Goal: Contribute content: Contribute content

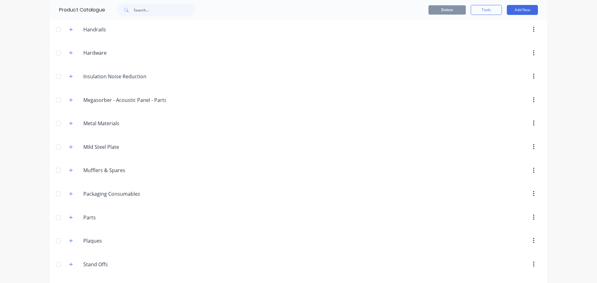
scroll to position [416, 0]
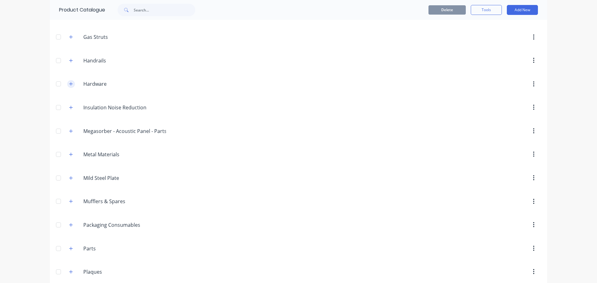
click at [69, 84] on icon "button" at bounding box center [70, 83] width 3 height 3
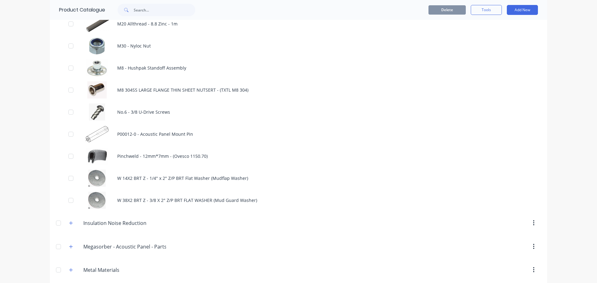
scroll to position [1891, 0]
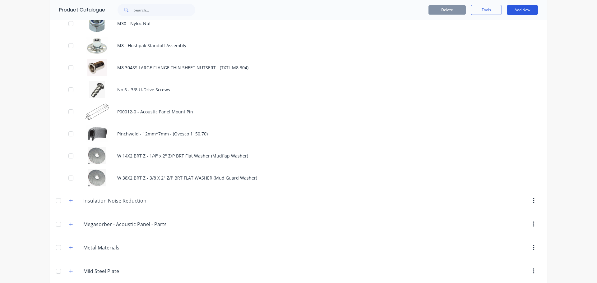
click at [518, 11] on button "Add New" at bounding box center [522, 10] width 31 height 10
click at [494, 37] on div "Product" at bounding box center [509, 38] width 48 height 9
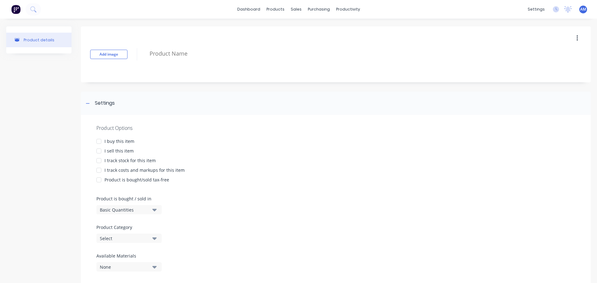
click at [98, 142] on div at bounding box center [99, 141] width 12 height 12
click at [97, 152] on div at bounding box center [99, 151] width 12 height 12
click at [98, 161] on div at bounding box center [99, 161] width 12 height 12
click at [100, 171] on div at bounding box center [99, 170] width 12 height 12
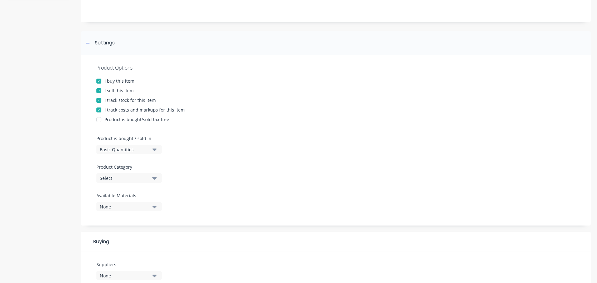
scroll to position [62, 0]
click at [154, 178] on icon "button" at bounding box center [154, 176] width 4 height 7
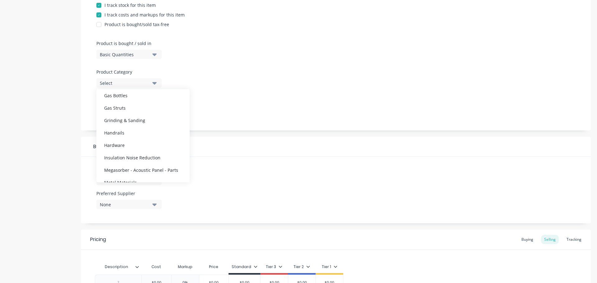
scroll to position [218, 0]
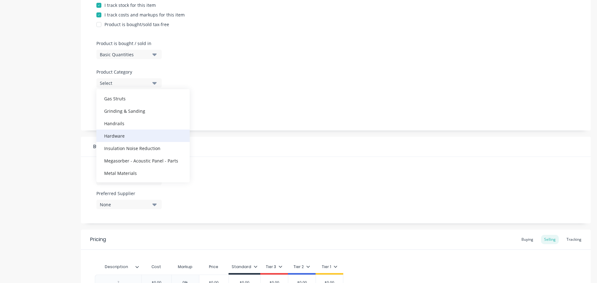
click at [119, 134] on div "Hardware" at bounding box center [142, 136] width 93 height 12
type textarea "x"
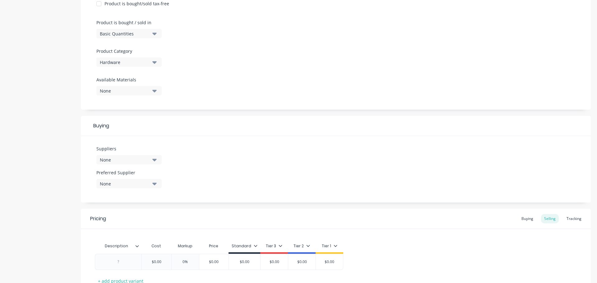
scroll to position [187, 0]
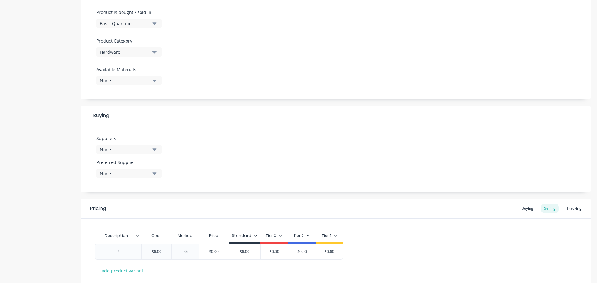
click at [154, 151] on icon "button" at bounding box center [154, 150] width 4 height 2
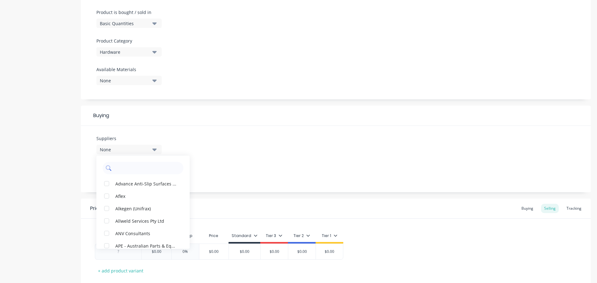
click at [133, 166] on input "text" at bounding box center [148, 168] width 66 height 12
type input "n"
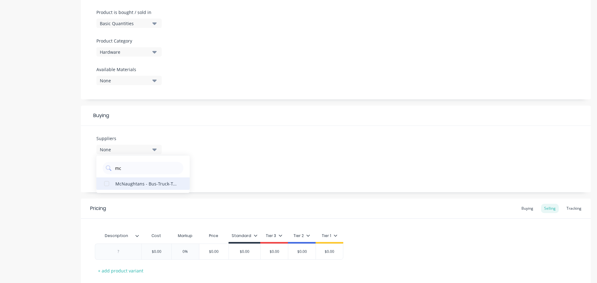
type input "mc"
click at [140, 186] on div "McNaughtans - Bus-Truck-Trailer Hardware" at bounding box center [146, 183] width 62 height 7
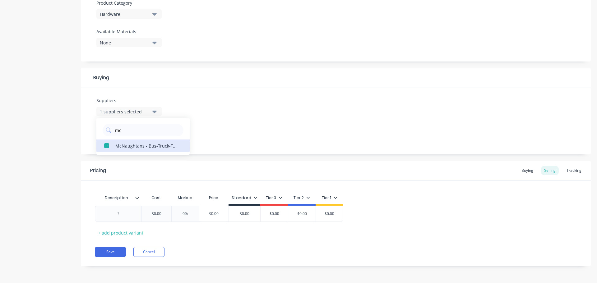
scroll to position [225, 0]
click at [241, 115] on div "Suppliers 1 suppliers selected mc McNaughtans - Bus-Truck-Trailer Hardware Pref…" at bounding box center [336, 121] width 510 height 67
click at [157, 136] on button "None" at bounding box center [128, 135] width 65 height 9
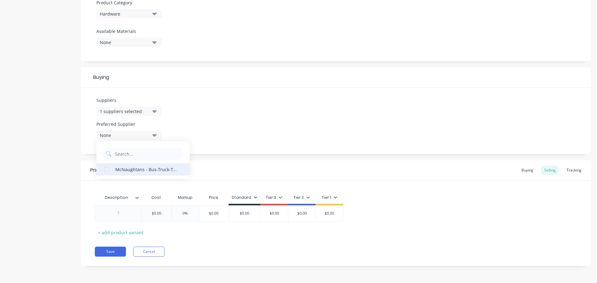
click at [146, 169] on div "McNaughtans - Bus-Truck-Trailer Hardware" at bounding box center [146, 169] width 62 height 7
click at [137, 199] on icon at bounding box center [137, 198] width 3 height 2
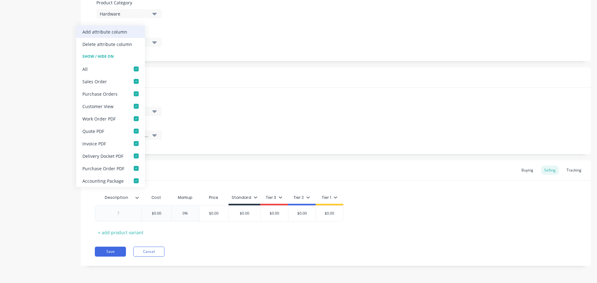
click at [122, 33] on div "Add attribute column" at bounding box center [104, 32] width 45 height 7
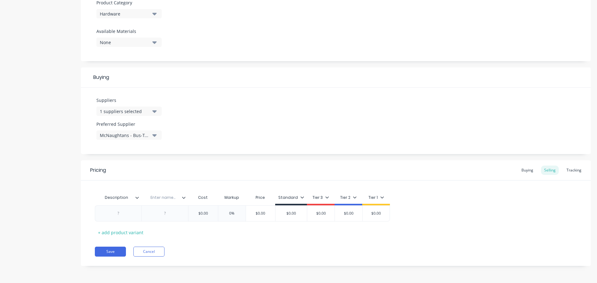
click at [184, 199] on icon at bounding box center [184, 198] width 4 height 4
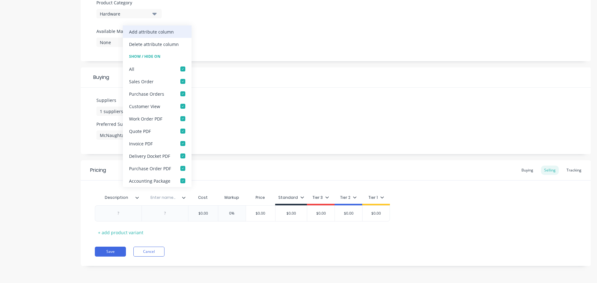
click at [152, 33] on div "Add attribute column" at bounding box center [151, 32] width 45 height 7
type textarea "x"
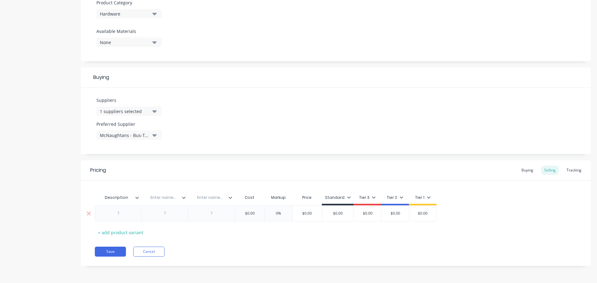
click at [119, 217] on div at bounding box center [118, 214] width 31 height 8
type textarea "x"
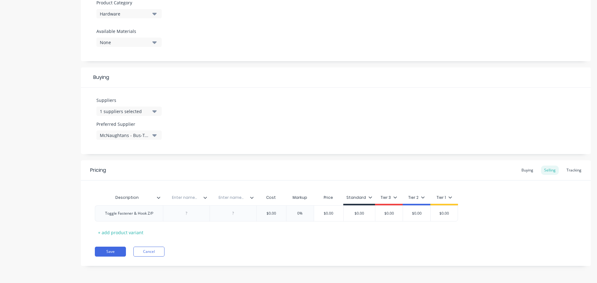
click at [190, 200] on input "text" at bounding box center [184, 198] width 43 height 6
type input "Location"
type textarea "x"
click at [233, 197] on input "text" at bounding box center [231, 198] width 43 height 6
type input "[PERSON_NAME] Part No."
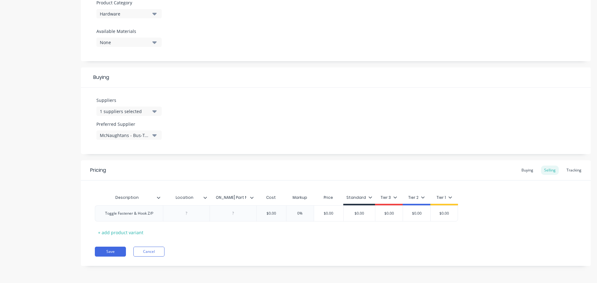
scroll to position [0, 11]
type textarea "x"
click at [238, 212] on div at bounding box center [237, 214] width 31 height 8
type textarea "x"
type input "$0.00"
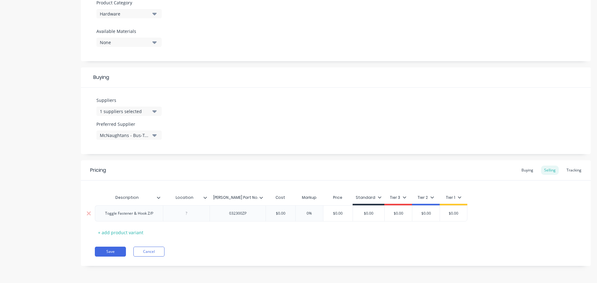
click at [286, 214] on input "$0.00" at bounding box center [280, 214] width 31 height 6
drag, startPoint x: 287, startPoint y: 213, endPoint x: 272, endPoint y: 216, distance: 15.1
click at [272, 216] on input "$0.00" at bounding box center [280, 214] width 31 height 6
type textarea "x"
type input "1"
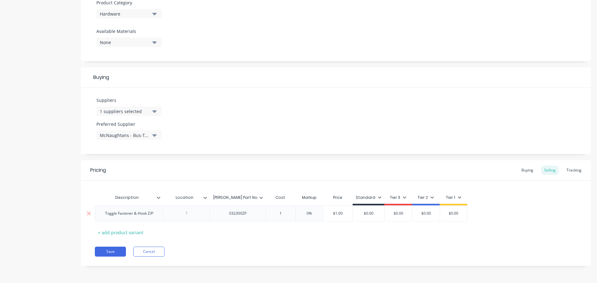
type textarea "x"
type input "13.0"
type textarea "x"
type input "13.03"
type input "0%"
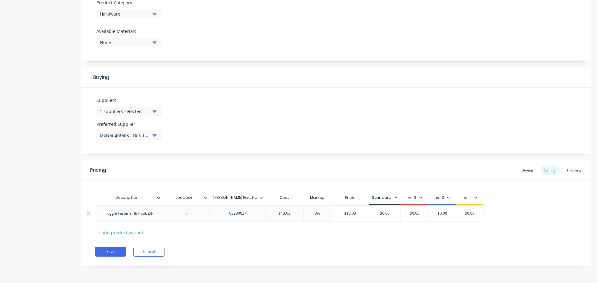
drag, startPoint x: 321, startPoint y: 213, endPoint x: 313, endPoint y: 211, distance: 8.9
click at [313, 211] on div "0% 0%" at bounding box center [317, 214] width 31 height 16
type textarea "x"
type input "1"
type textarea "x"
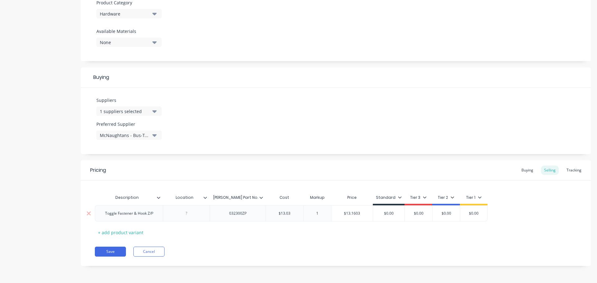
type input "12"
type textarea "x"
type input "120"
click at [522, 169] on div "Buying" at bounding box center [528, 170] width 18 height 9
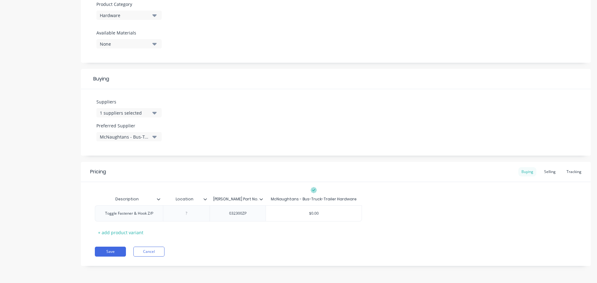
scroll to position [223, 0]
type input "$0.00"
drag, startPoint x: 320, startPoint y: 215, endPoint x: 309, endPoint y: 213, distance: 10.7
click at [309, 213] on input "$0.00" at bounding box center [314, 214] width 96 height 6
type textarea "x"
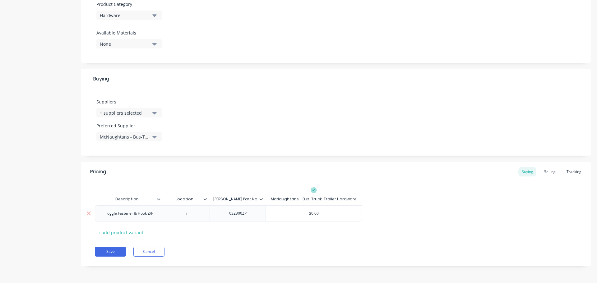
type input "1"
type textarea "x"
type input "13"
type textarea "x"
type input "130"
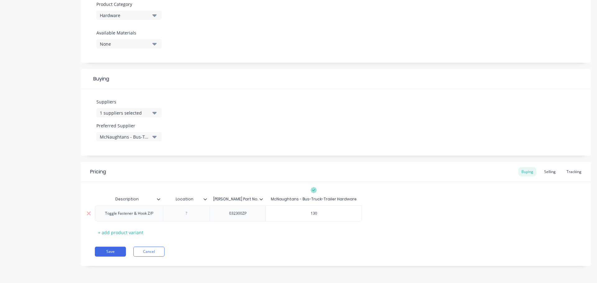
type textarea "x"
type input "13"
type textarea "x"
type input "13."
type textarea "x"
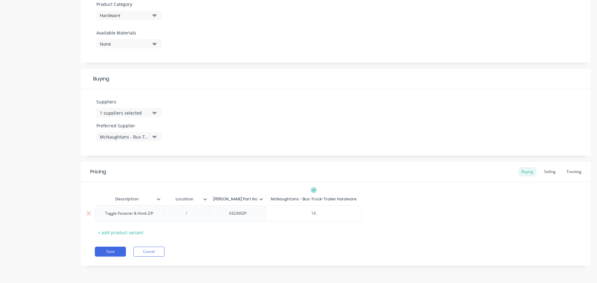
type input "13.0"
type textarea "x"
type input "13.03"
click at [107, 251] on button "Save" at bounding box center [110, 252] width 31 height 10
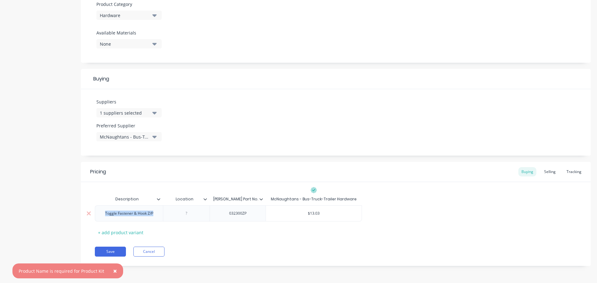
drag, startPoint x: 156, startPoint y: 217, endPoint x: 100, endPoint y: 222, distance: 56.2
click at [100, 222] on div "Toggle Fastener & Hook Z/P" at bounding box center [129, 214] width 68 height 16
copy div "Toggle Fastener & Hook Z/P"
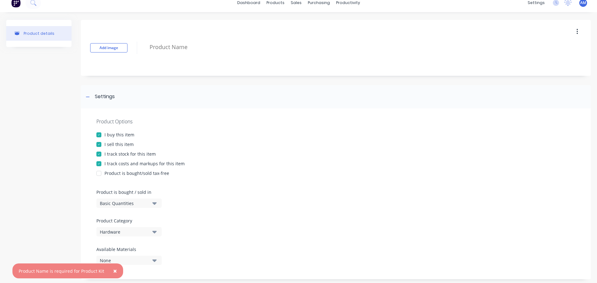
scroll to position [6, 0]
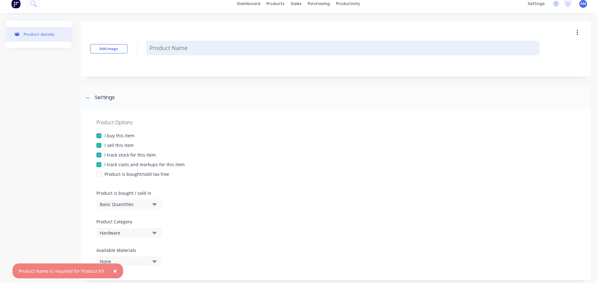
click at [178, 49] on textarea at bounding box center [343, 48] width 393 height 15
paste textarea "Toggle Fastener & Hook Z/P"
type textarea "x"
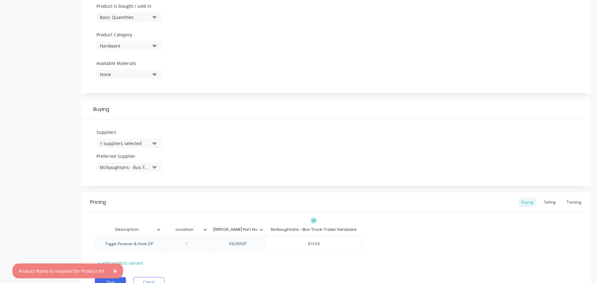
scroll to position [223, 0]
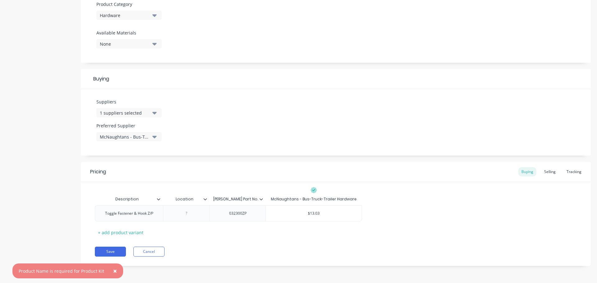
type textarea "Toggle Fastener & Hook Z/P"
type textarea "x"
type textarea "Toggle Fastener & Hook Z/P"
click at [113, 271] on div "Add image Toggle Fastener & Hook Z/P Settings Product Options I buy this item I…" at bounding box center [336, 39] width 510 height 473
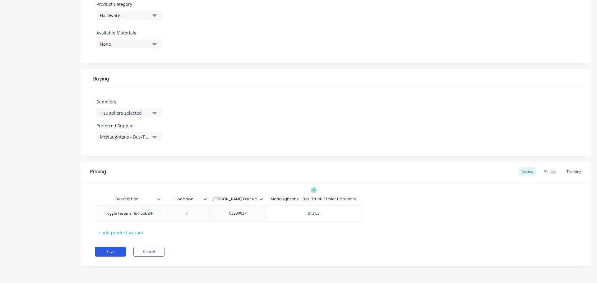
click at [113, 251] on button "Save" at bounding box center [110, 252] width 31 height 10
type textarea "x"
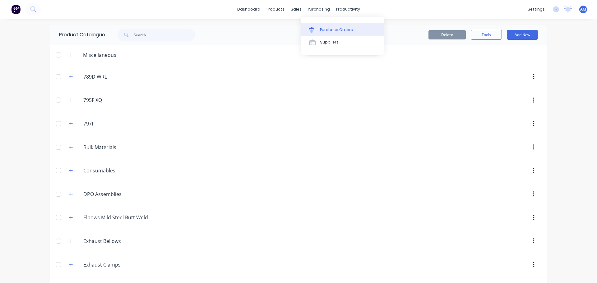
click at [338, 27] on div "Purchase Orders" at bounding box center [336, 30] width 33 height 6
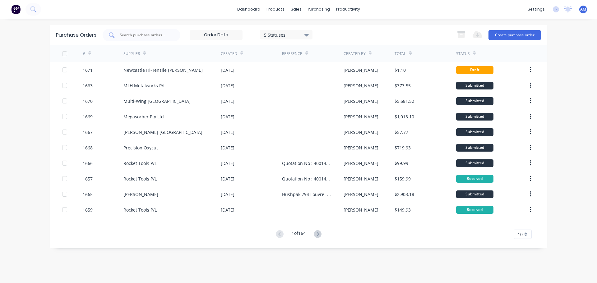
click at [144, 30] on div at bounding box center [142, 35] width 78 height 12
click at [145, 34] on input "text" at bounding box center [145, 35] width 52 height 6
type input "1660"
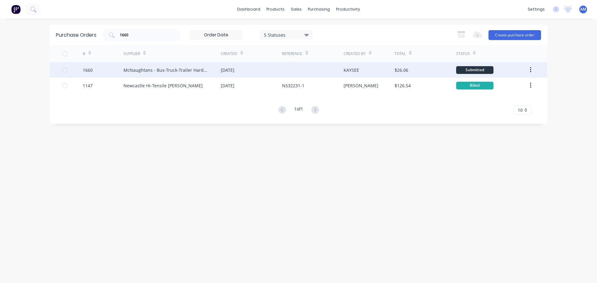
click at [195, 69] on div "McNaughtans - Bus-Truck-Trailer Hardware" at bounding box center [166, 70] width 85 height 7
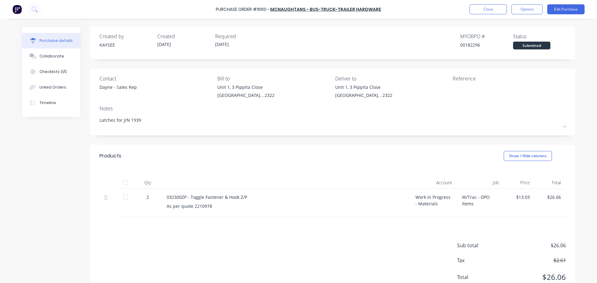
click at [123, 183] on div at bounding box center [125, 183] width 12 height 12
type textarea "x"
click at [483, 10] on button "Close" at bounding box center [488, 9] width 37 height 10
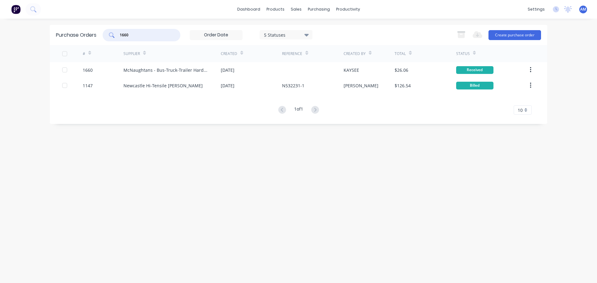
drag, startPoint x: 141, startPoint y: 36, endPoint x: 116, endPoint y: 38, distance: 25.0
click at [116, 38] on div "1660" at bounding box center [142, 35] width 78 height 12
click at [145, 33] on input "1660" at bounding box center [145, 35] width 52 height 6
drag, startPoint x: 119, startPoint y: 39, endPoint x: 105, endPoint y: 38, distance: 14.0
click at [105, 39] on div "1660" at bounding box center [142, 35] width 78 height 12
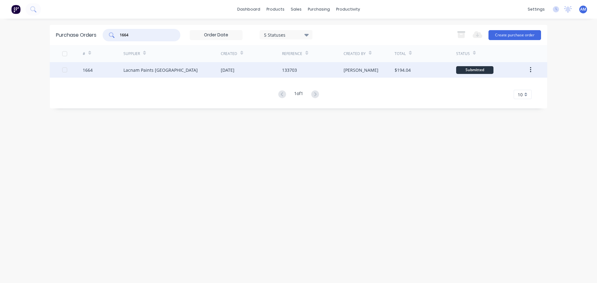
type input "1664"
click at [293, 71] on div "133703" at bounding box center [289, 70] width 15 height 7
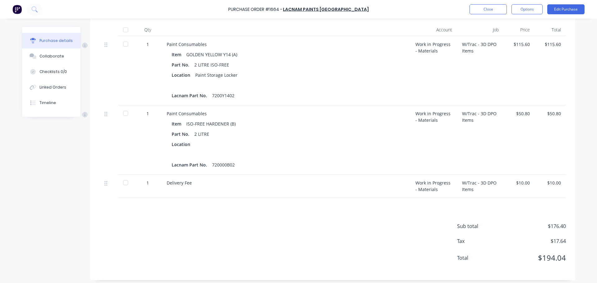
scroll to position [156, 0]
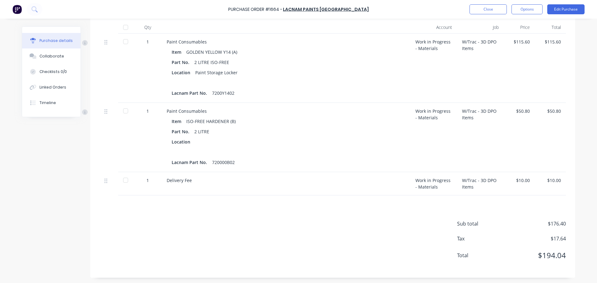
click at [124, 28] on div at bounding box center [125, 27] width 12 height 12
type textarea "x"
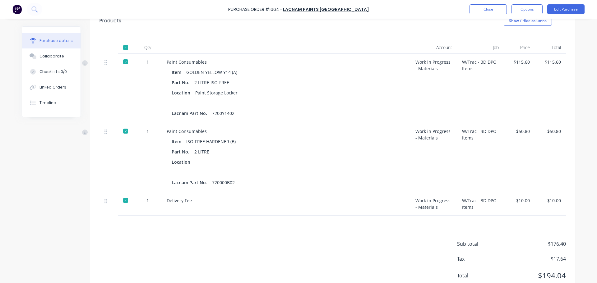
scroll to position [124, 0]
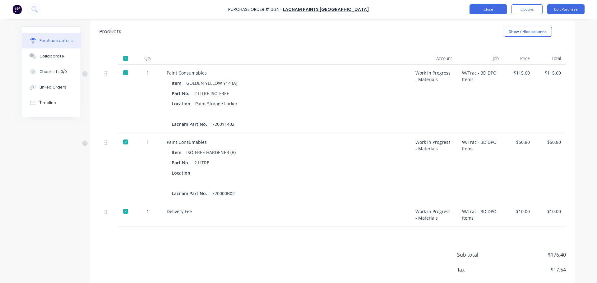
click at [490, 12] on button "Close" at bounding box center [488, 9] width 37 height 10
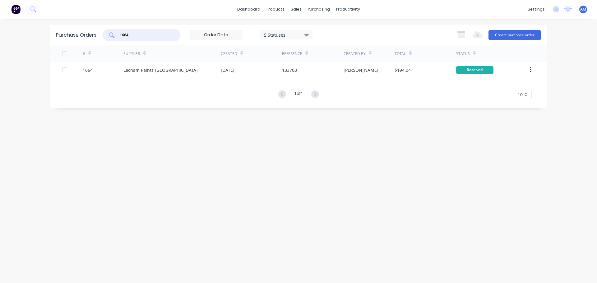
drag, startPoint x: 125, startPoint y: 30, endPoint x: 119, endPoint y: 30, distance: 6.3
click at [119, 30] on div "1664" at bounding box center [142, 35] width 78 height 12
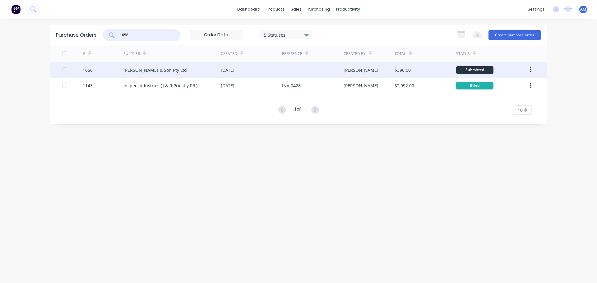
type input "1656"
click at [171, 68] on div "[PERSON_NAME] & Son Pty Ltd" at bounding box center [172, 70] width 97 height 16
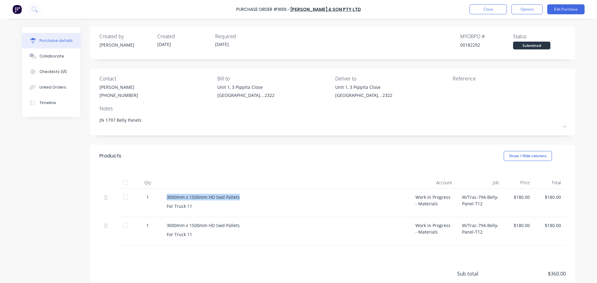
drag, startPoint x: 239, startPoint y: 198, endPoint x: 161, endPoint y: 194, distance: 78.5
click at [162, 194] on div "3000mm x 1500mm HD Swd Pallets For Truck 11" at bounding box center [286, 203] width 249 height 28
copy div "3000mm x 1500mm HD Swd Pallets"
click at [124, 182] on div at bounding box center [125, 183] width 12 height 12
type textarea "x"
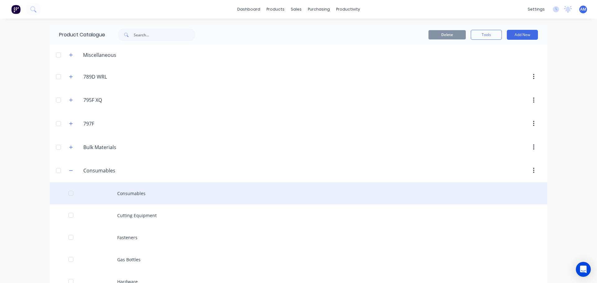
click at [132, 192] on div "Consumables" at bounding box center [299, 194] width 498 height 22
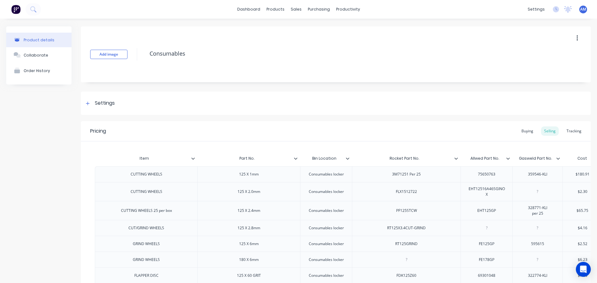
type textarea "x"
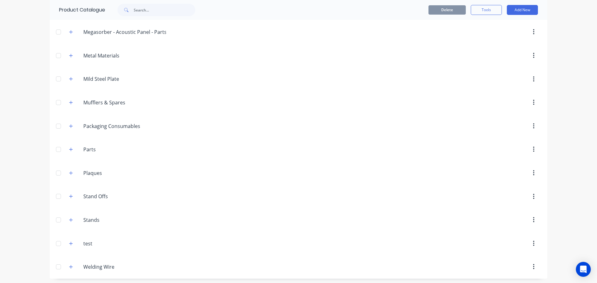
scroll to position [783, 0]
click at [518, 10] on button "Add New" at bounding box center [522, 10] width 31 height 10
click at [503, 28] on div "Category" at bounding box center [509, 25] width 48 height 9
type input "Pallets"
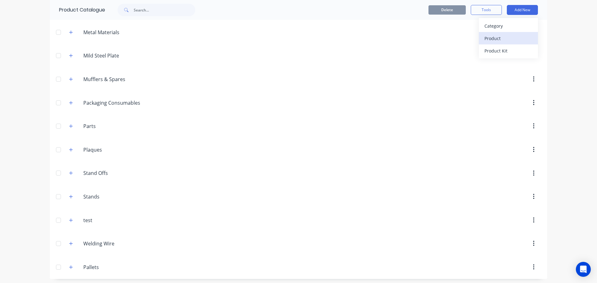
click at [492, 38] on div "Product" at bounding box center [509, 38] width 48 height 9
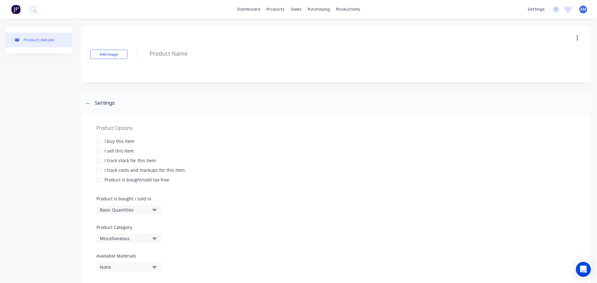
click at [101, 142] on div at bounding box center [99, 141] width 12 height 12
click at [98, 162] on div at bounding box center [99, 161] width 12 height 12
click at [99, 169] on div at bounding box center [99, 170] width 12 height 12
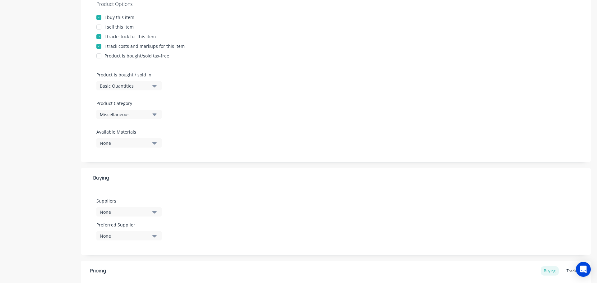
scroll to position [124, 0]
click at [153, 114] on icon "button" at bounding box center [154, 114] width 4 height 2
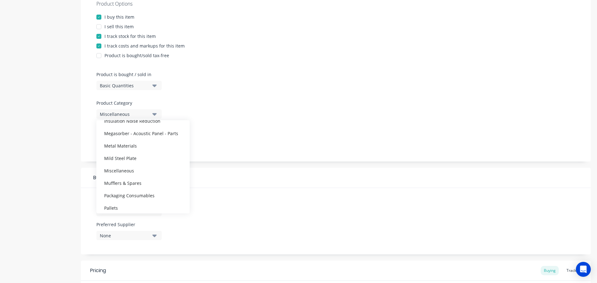
scroll to position [280, 0]
click at [119, 202] on div "Pallets" at bounding box center [142, 204] width 93 height 12
type textarea "x"
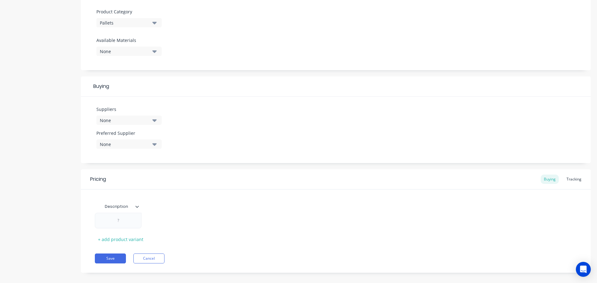
scroll to position [223, 0]
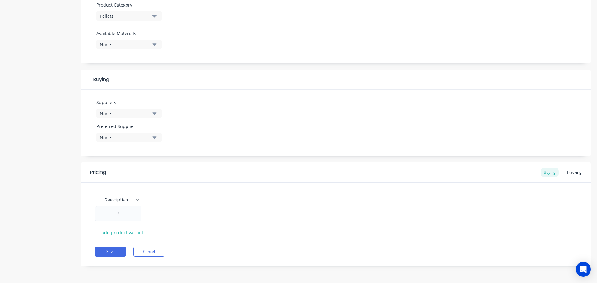
click at [154, 115] on icon "button" at bounding box center [154, 113] width 4 height 7
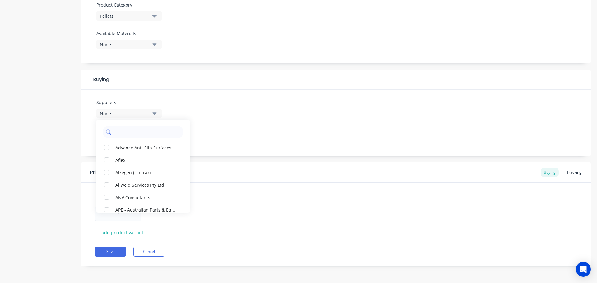
click at [126, 134] on input "text" at bounding box center [148, 132] width 66 height 12
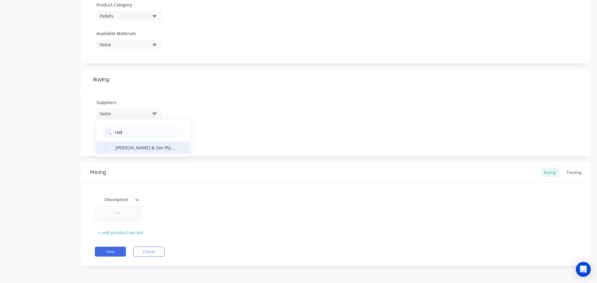
type input "rod"
click at [138, 147] on div "[PERSON_NAME] & Son Pty Ltd" at bounding box center [146, 147] width 62 height 7
click at [207, 124] on div "Suppliers 1 suppliers selected rod Rod Scott & Son Pty Ltd Preferred Supplier N…" at bounding box center [336, 123] width 510 height 67
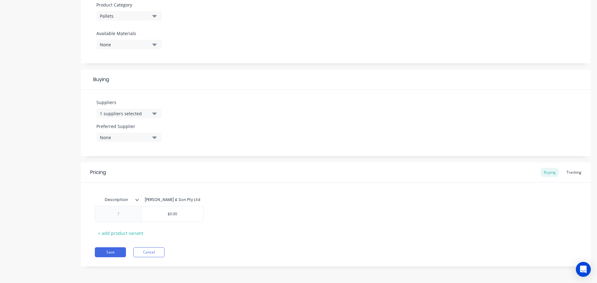
click at [154, 137] on icon "button" at bounding box center [154, 138] width 4 height 2
click at [144, 169] on div "[PERSON_NAME] & Son Pty Ltd" at bounding box center [146, 171] width 62 height 7
click at [137, 200] on icon at bounding box center [137, 200] width 4 height 4
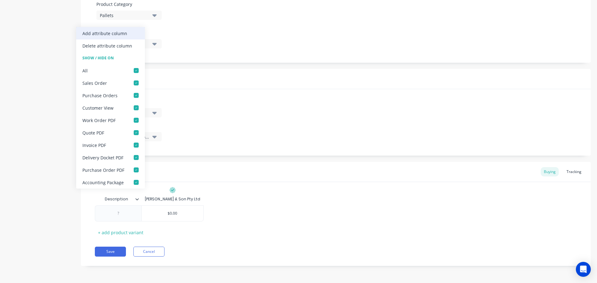
click at [119, 33] on div "Add attribute column" at bounding box center [104, 33] width 45 height 7
type textarea "x"
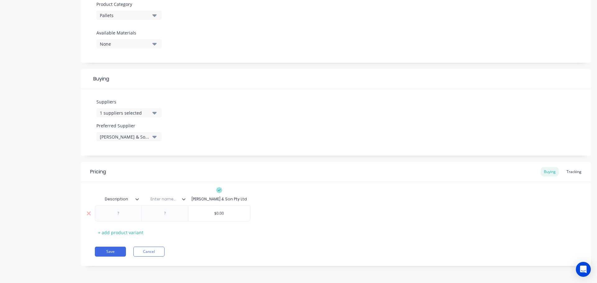
click at [119, 218] on div at bounding box center [118, 214] width 47 height 16
click at [119, 213] on div at bounding box center [118, 214] width 31 height 8
paste div
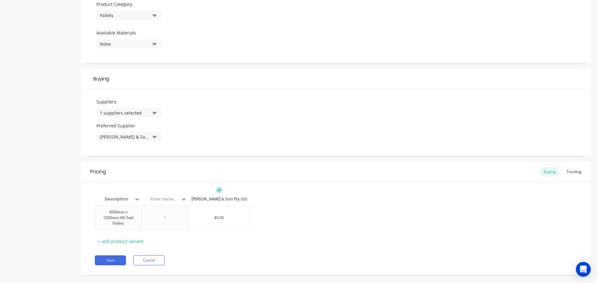
type textarea "x"
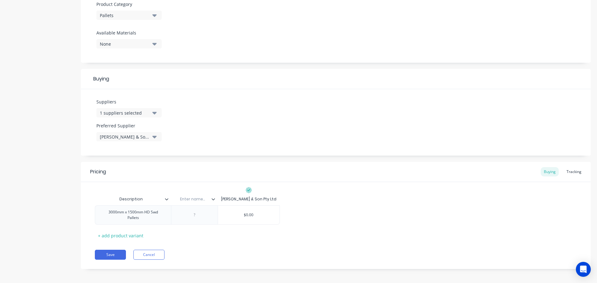
click at [195, 202] on input "text" at bounding box center [192, 200] width 43 height 6
type input "Loaction"
type textarea "x"
type input "$0.00"
drag, startPoint x: 256, startPoint y: 217, endPoint x: 241, endPoint y: 215, distance: 15.1
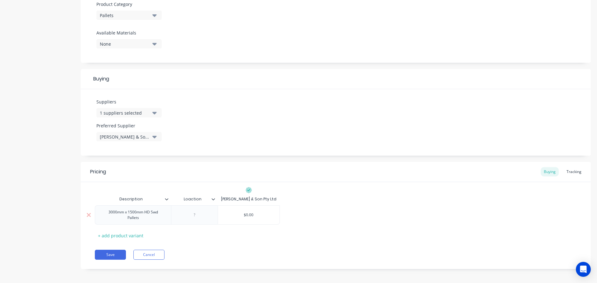
click at [241, 215] on input "$0.00" at bounding box center [249, 216] width 62 height 6
type textarea "x"
type input "1"
type textarea "x"
type input "18"
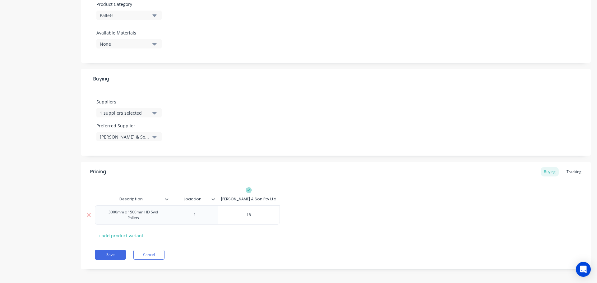
type textarea "x"
type input "180"
type textarea "x"
type input "180."
type textarea "x"
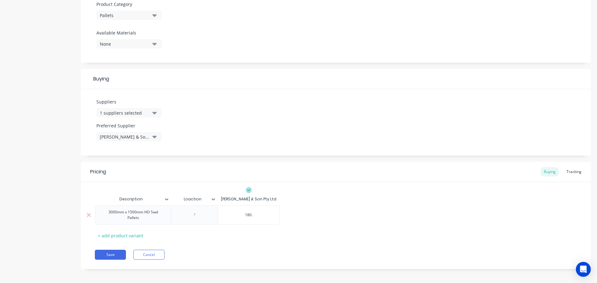
type input "180.0"
type textarea "x"
type input "180.00"
click at [112, 255] on button "Save" at bounding box center [110, 255] width 31 height 10
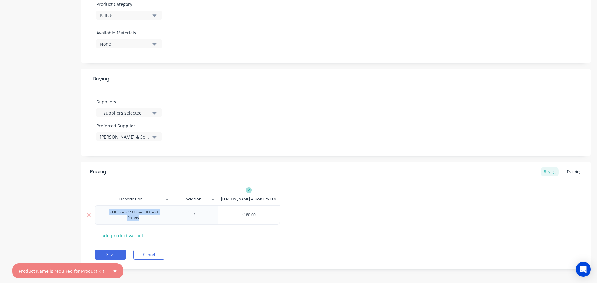
drag, startPoint x: 146, startPoint y: 221, endPoint x: 106, endPoint y: 213, distance: 40.8
click at [106, 213] on div "3000mm x 1500mm HD Swd Pallets" at bounding box center [133, 215] width 71 height 14
copy div "3000mm x 1500mm HD Swd Pallets"
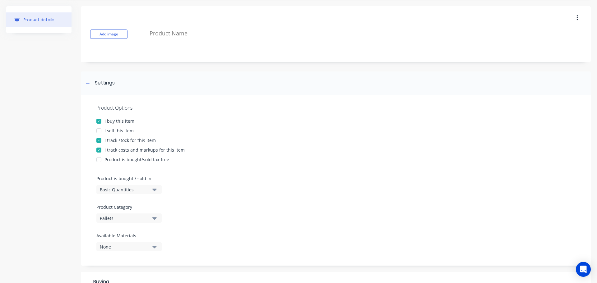
scroll to position [31, 0]
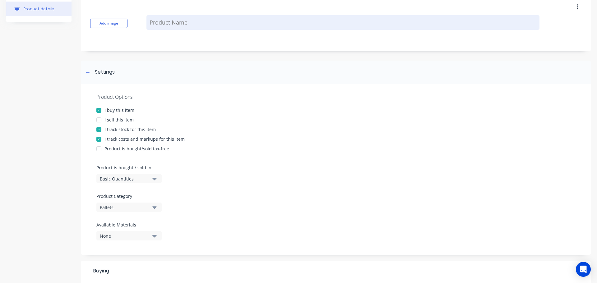
click at [172, 23] on textarea at bounding box center [343, 22] width 393 height 15
paste textarea "3000mm x 1500mm HD Swd Pallets"
type textarea "x"
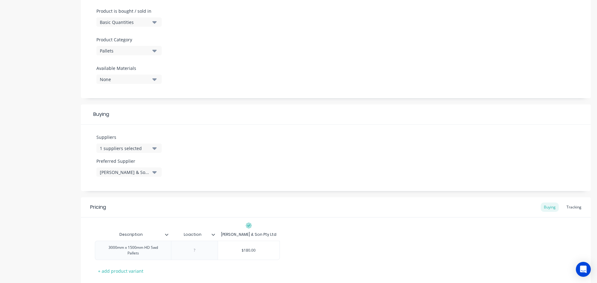
scroll to position [227, 0]
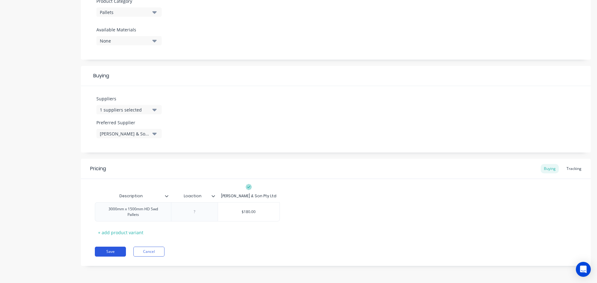
type textarea "3000mm x 1500mm HD Swd Pallets"
type textarea "x"
type textarea "3000mm x 1500mm HD Swd Pallets"
click at [112, 252] on button "Save" at bounding box center [110, 252] width 31 height 10
type textarea "x"
